Goal: Find specific page/section: Find specific page/section

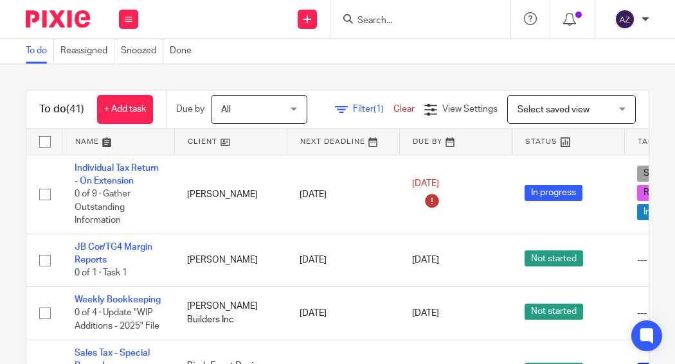
click at [344, 13] on div at bounding box center [418, 19] width 150 height 16
click at [364, 22] on input "Search" at bounding box center [414, 21] width 116 height 12
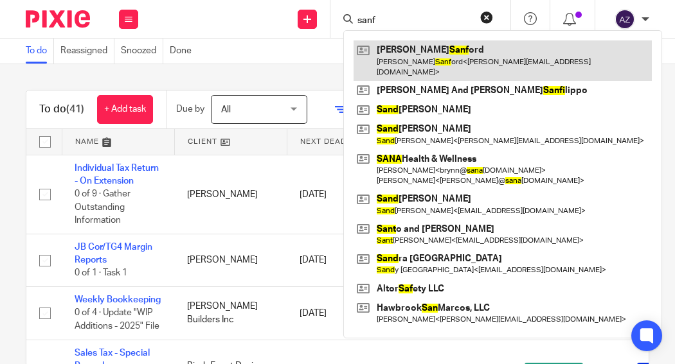
type input "sanf"
click at [395, 49] on link at bounding box center [503, 60] width 298 height 40
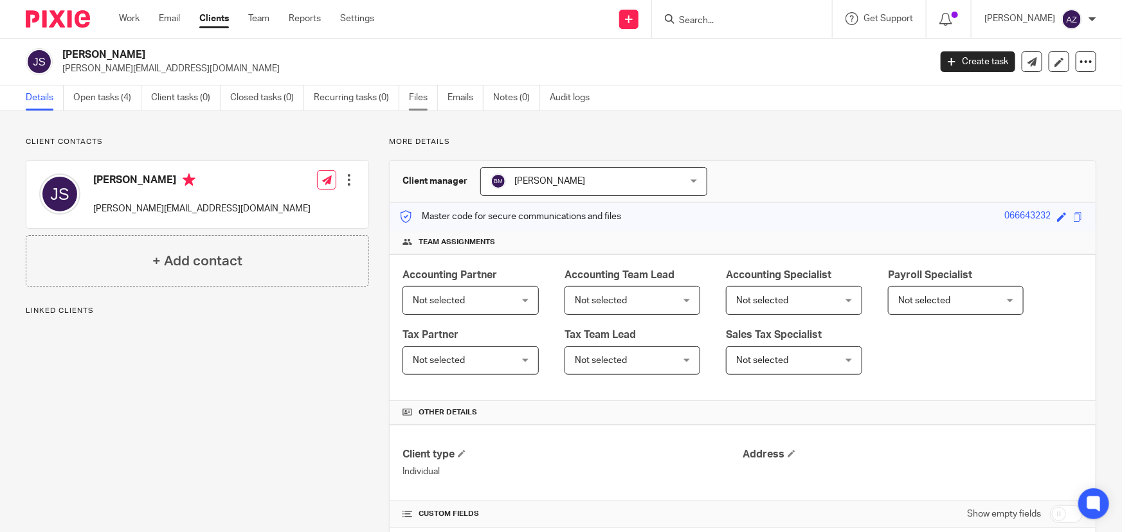
click at [430, 100] on link "Files" at bounding box center [423, 97] width 29 height 25
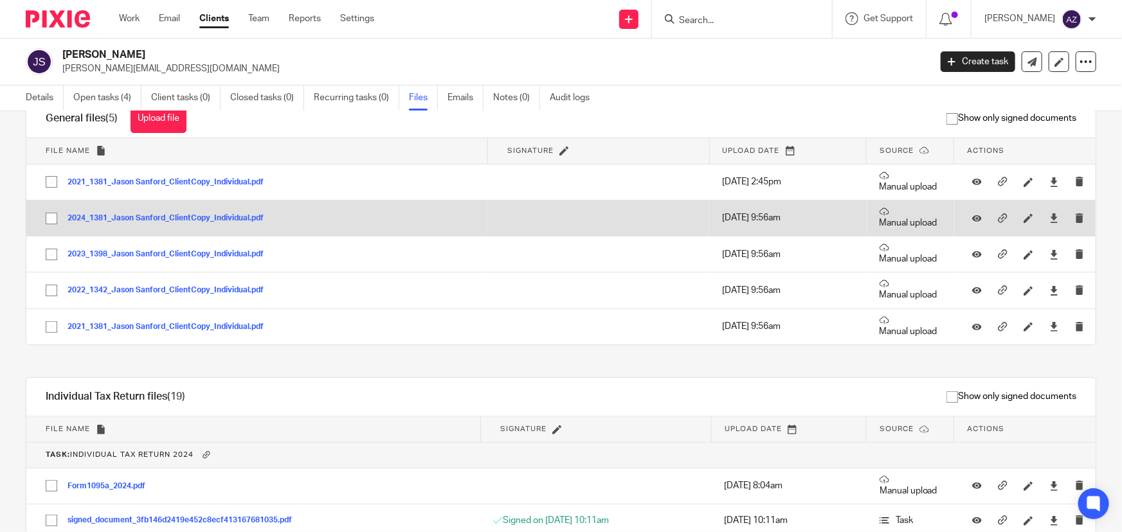
scroll to position [58, 0]
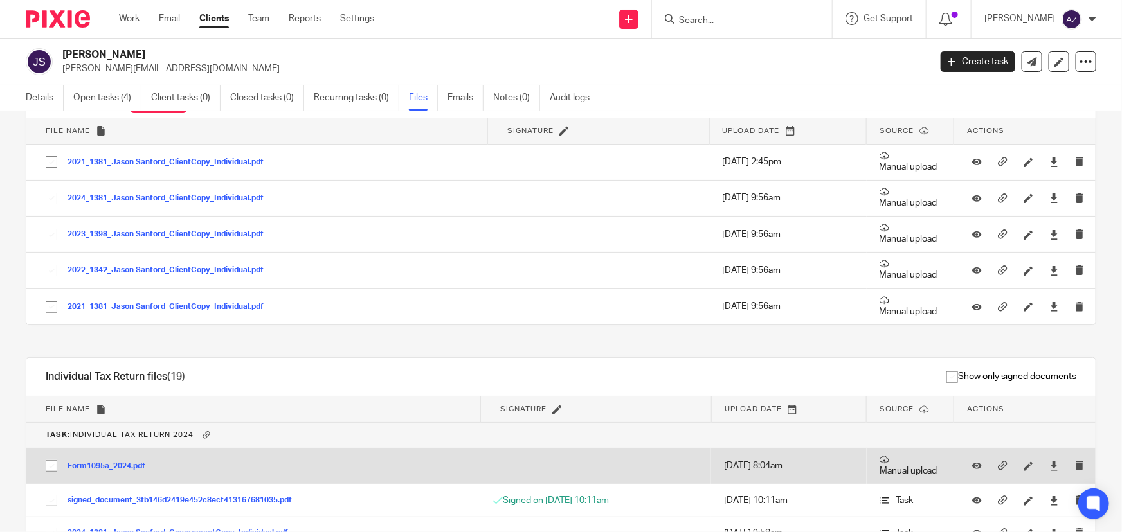
click at [84, 463] on button "Form1095a_2024.pdf" at bounding box center [110, 466] width 87 height 9
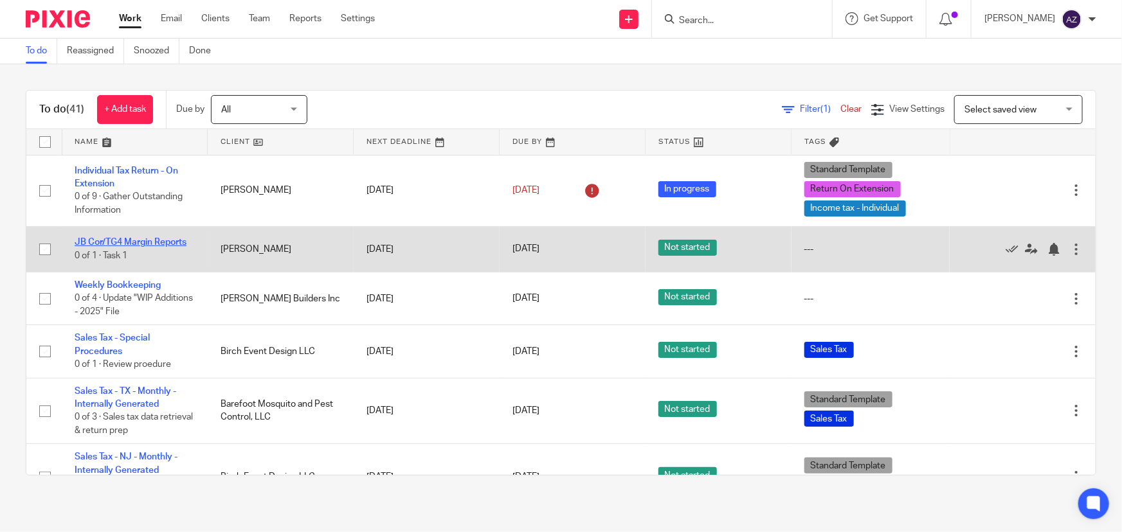
click at [171, 239] on link "JB Cor/TG4 Margin Reports" at bounding box center [131, 242] width 112 height 9
